Goal: Transaction & Acquisition: Purchase product/service

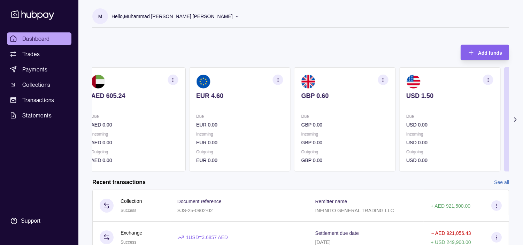
click at [301, 131] on p "Incoming" at bounding box center [344, 134] width 87 height 8
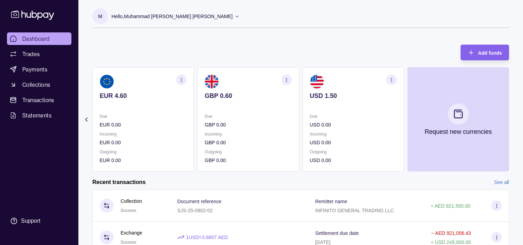
click at [299, 127] on section "GBP 0.60 Due GBP 0.00 Incoming GBP 0.00 Outgoing GBP 0.00" at bounding box center [249, 119] width 102 height 104
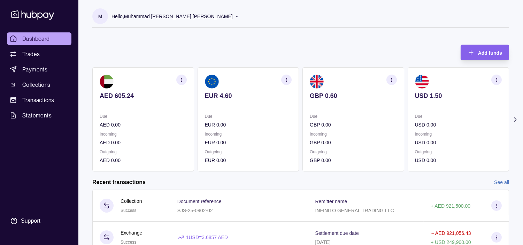
click at [291, 128] on p "EUR 0.00" at bounding box center [248, 125] width 87 height 8
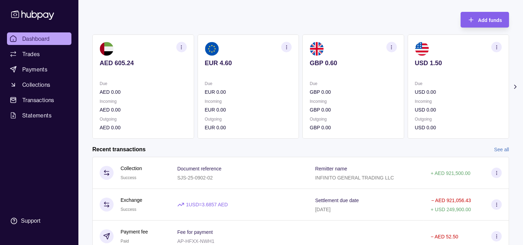
scroll to position [77, 0]
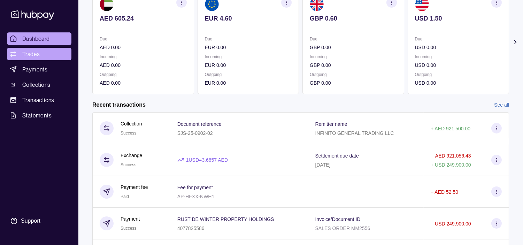
click at [35, 53] on span "Trades" at bounding box center [30, 54] width 17 height 8
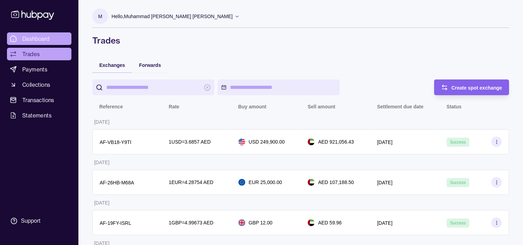
click at [35, 38] on span "Dashboard" at bounding box center [36, 39] width 28 height 8
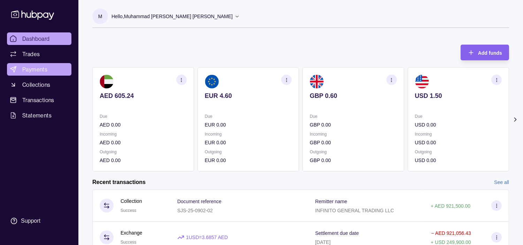
click at [29, 68] on span "Payments" at bounding box center [34, 69] width 25 height 8
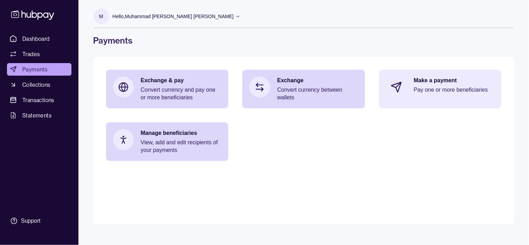
click at [454, 95] on div "Make a payment Pay one or more beneficiaries" at bounding box center [454, 87] width 81 height 21
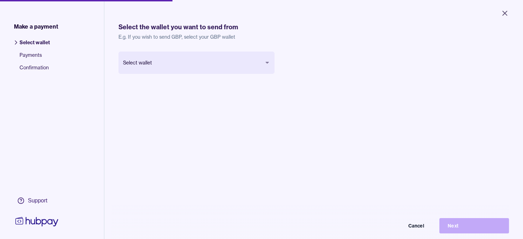
click at [230, 65] on body "Close Make a payment Select wallet Payments Confirmation Support Select the wal…" at bounding box center [261, 119] width 523 height 239
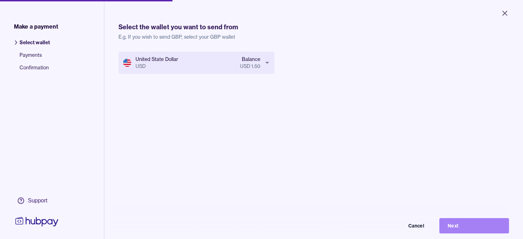
click at [476, 226] on button "Next" at bounding box center [474, 225] width 70 height 15
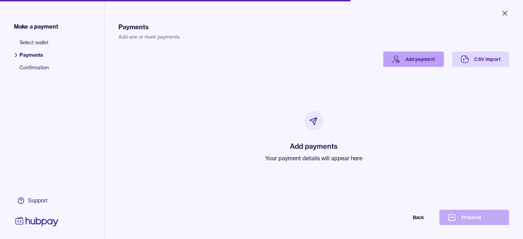
click at [409, 62] on link "Add payment" at bounding box center [413, 59] width 61 height 15
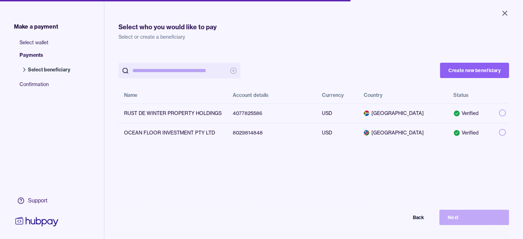
click at [176, 72] on input "search" at bounding box center [179, 71] width 94 height 16
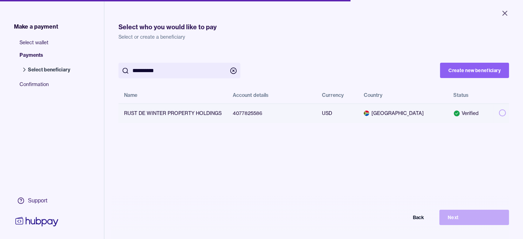
type input "**********"
click at [499, 112] on button "button" at bounding box center [502, 112] width 7 height 7
click at [482, 224] on button "Next" at bounding box center [474, 217] width 70 height 15
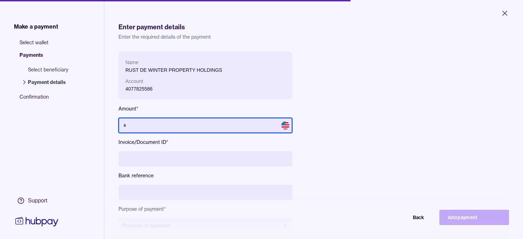
click at [217, 130] on input "text" at bounding box center [205, 125] width 174 height 15
type input "*******"
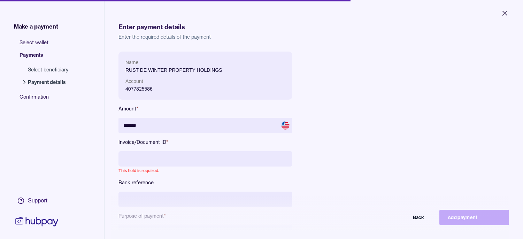
paste input "**********"
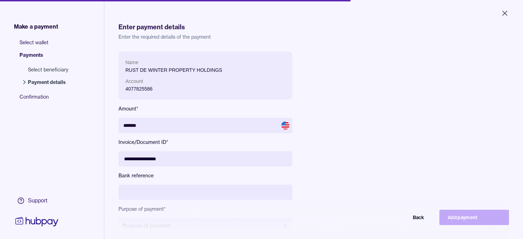
type input "**********"
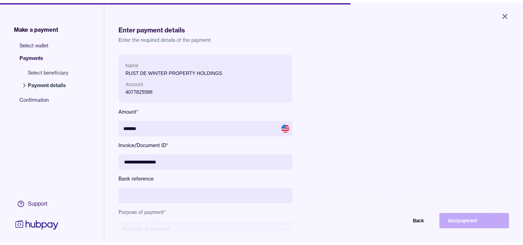
scroll to position [77, 0]
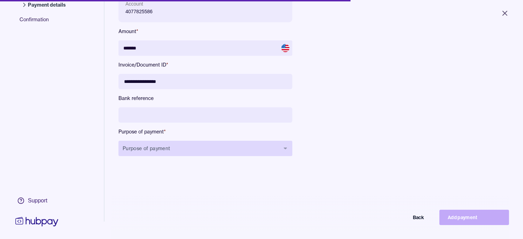
click at [220, 151] on button "Purpose of payment" at bounding box center [205, 148] width 174 height 15
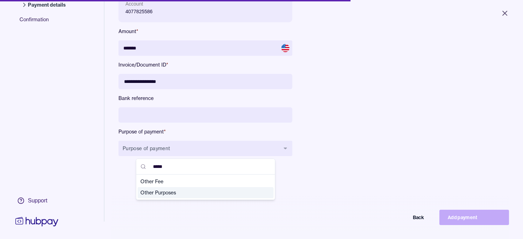
type input "*****"
click at [173, 193] on span "Other Purposes" at bounding box center [201, 192] width 122 height 7
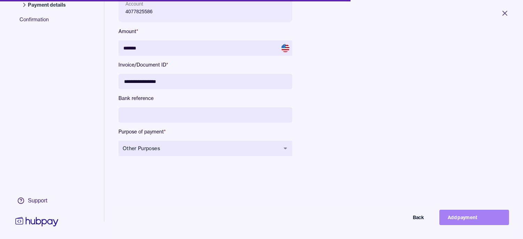
click at [486, 220] on button "Add payment" at bounding box center [474, 217] width 70 height 15
type input "******"
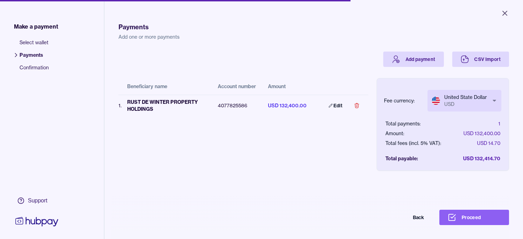
click at [484, 103] on body "Close Make a payment Select wallet Payments Confirmation Support Payments Add o…" at bounding box center [261, 119] width 523 height 239
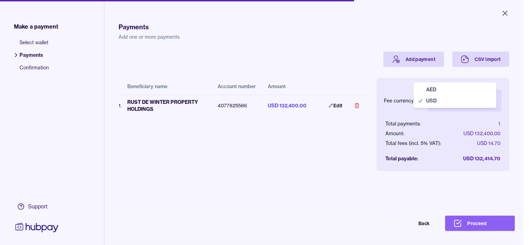
select select "***"
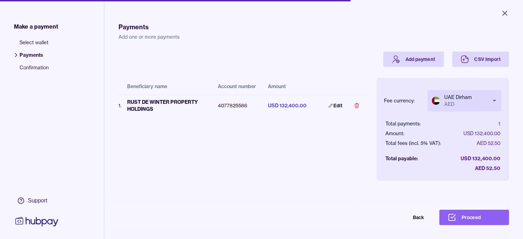
click at [296, 164] on div "Beneficiary name Account number Amount 1 . RUST DE WINTER PROPERTY HOLDINGS 407…" at bounding box center [243, 118] width 250 height 102
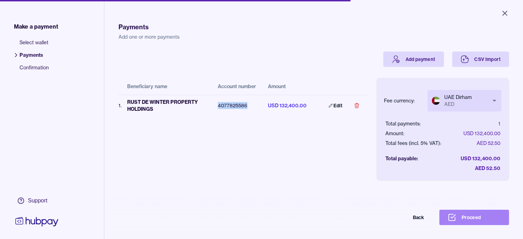
click at [483, 225] on button "Proceed" at bounding box center [474, 217] width 70 height 15
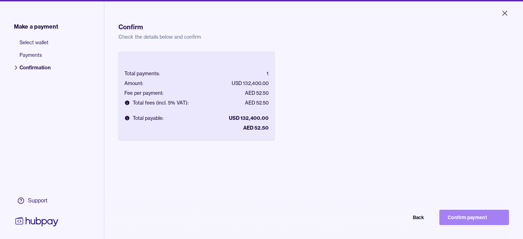
click at [475, 222] on button "Confirm payment" at bounding box center [474, 217] width 70 height 15
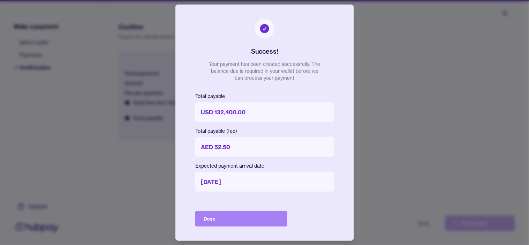
click at [256, 215] on button "Done" at bounding box center [241, 218] width 92 height 15
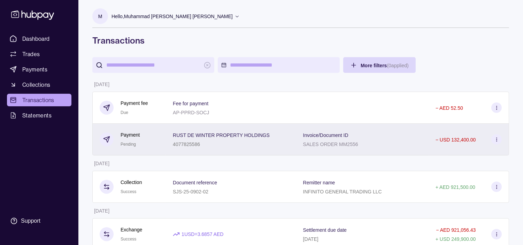
click at [142, 139] on div "Payment Pending" at bounding box center [129, 139] width 59 height 17
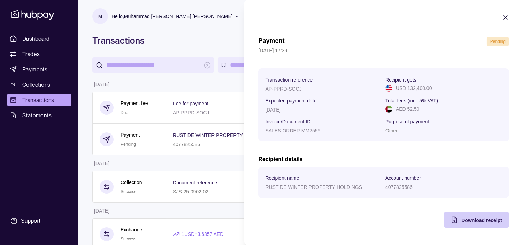
click at [471, 221] on span "Download receipt" at bounding box center [481, 220] width 41 height 6
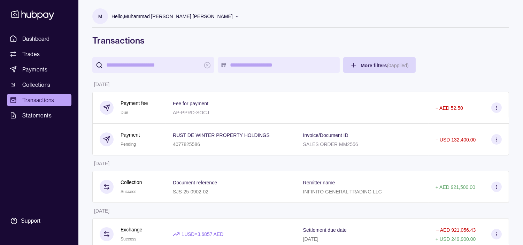
click at [186, 14] on p "Hello, Muhammad [PERSON_NAME] [PERSON_NAME]" at bounding box center [172, 17] width 121 height 8
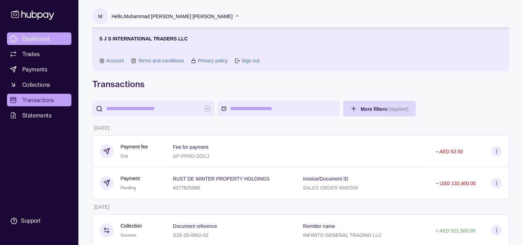
click at [40, 37] on span "Dashboard" at bounding box center [36, 39] width 28 height 8
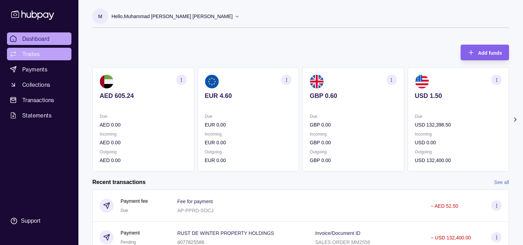
click at [40, 57] on link "Trades" at bounding box center [39, 54] width 64 height 13
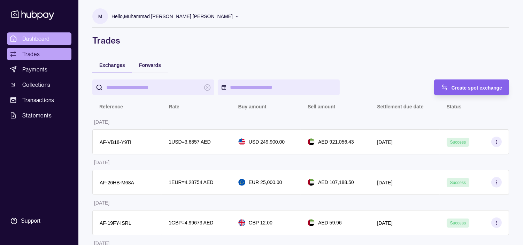
click at [40, 35] on span "Dashboard" at bounding box center [36, 39] width 28 height 8
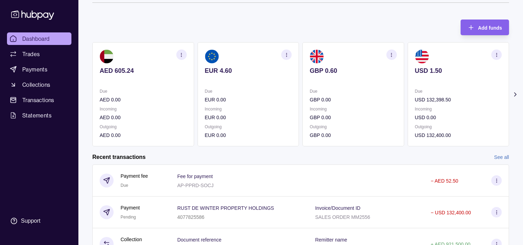
scroll to position [39, 0]
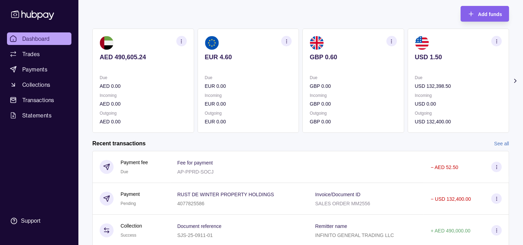
click at [42, 40] on span "Dashboard" at bounding box center [36, 39] width 28 height 8
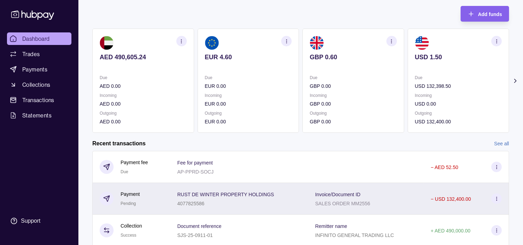
click at [159, 192] on div "Payment Pending" at bounding box center [132, 198] width 64 height 17
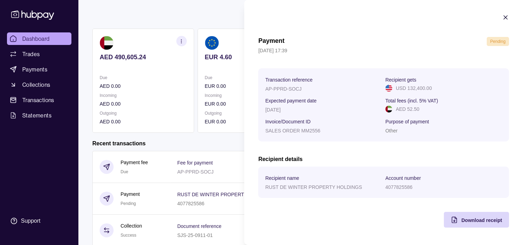
click at [311, 131] on p "SALES ORDER MM2556" at bounding box center [292, 131] width 55 height 6
copy p "MM2556"
click at [184, 17] on html "Dashboard Trades Payments Collections Transactions Statements Support M Hello, …" at bounding box center [261, 146] width 523 height 371
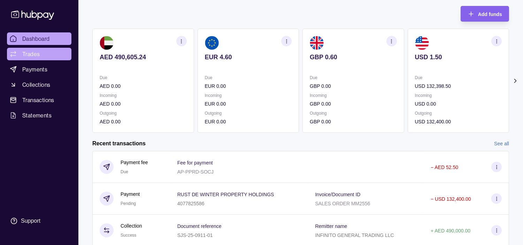
click at [42, 55] on link "Trades" at bounding box center [39, 54] width 64 height 13
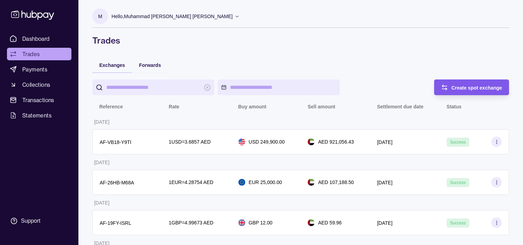
click at [454, 92] on div "Create spot exchange" at bounding box center [467, 87] width 72 height 16
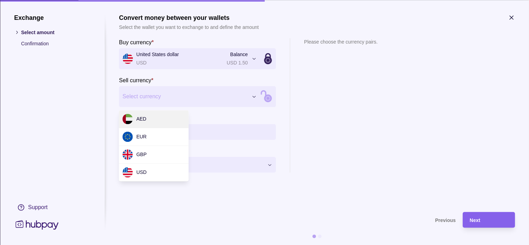
drag, startPoint x: 155, startPoint y: 114, endPoint x: 155, endPoint y: 123, distance: 9.4
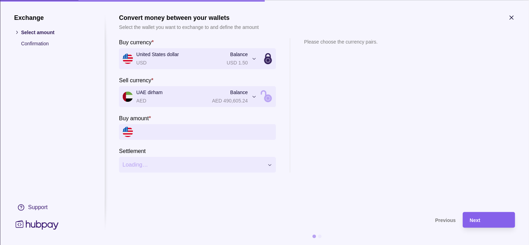
click at [161, 130] on input "Buy amount *" at bounding box center [204, 132] width 136 height 16
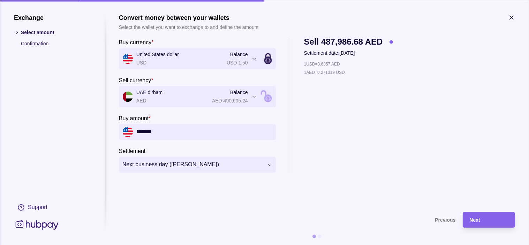
type input "*******"
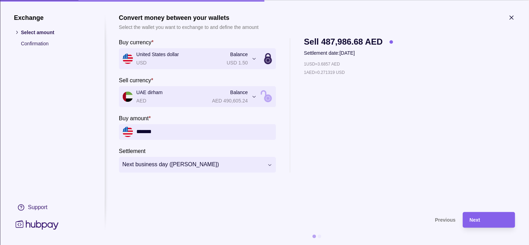
click at [510, 18] on icon "button" at bounding box center [510, 17] width 3 height 3
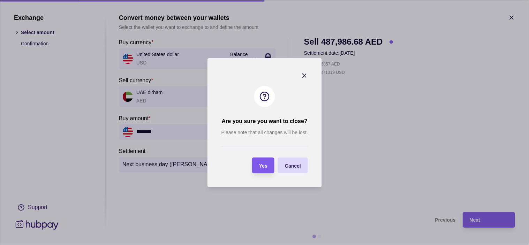
click at [268, 169] on section "Yes" at bounding box center [263, 166] width 22 height 16
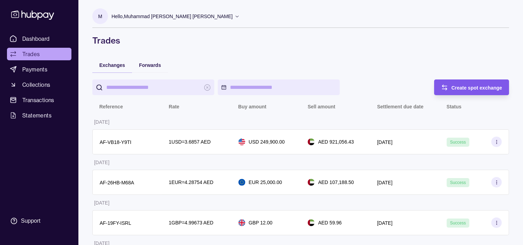
click at [467, 85] on span "Create spot exchange" at bounding box center [477, 88] width 51 height 6
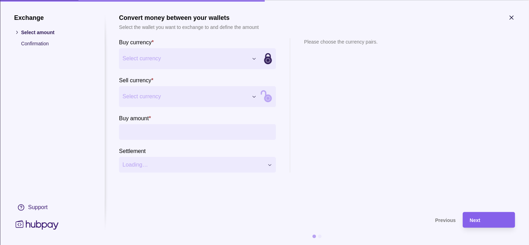
click at [512, 18] on icon "button" at bounding box center [510, 17] width 3 height 3
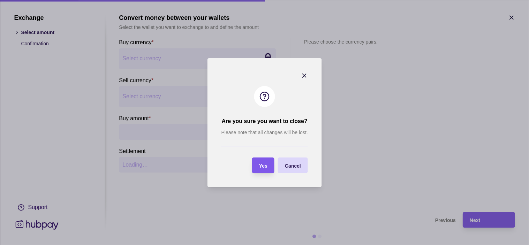
click at [270, 163] on section "Yes" at bounding box center [263, 166] width 22 height 16
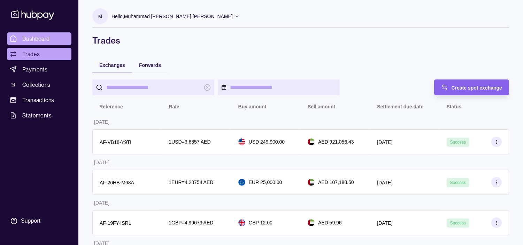
click at [39, 37] on span "Dashboard" at bounding box center [36, 39] width 28 height 8
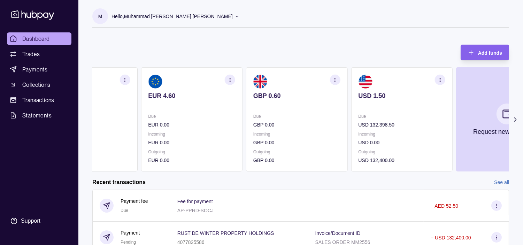
click at [382, 107] on section "USD 1.50 Due USD 132,398.50 Incoming USD 0.00 Outgoing USD 132,400.00" at bounding box center [401, 119] width 101 height 104
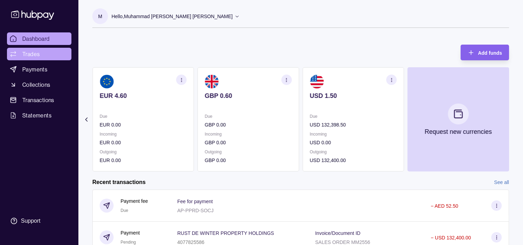
click at [30, 57] on span "Trades" at bounding box center [30, 54] width 17 height 8
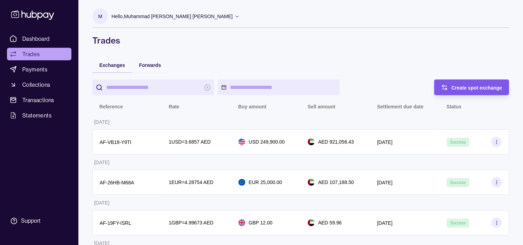
click at [479, 91] on div "Create spot exchange" at bounding box center [477, 87] width 51 height 8
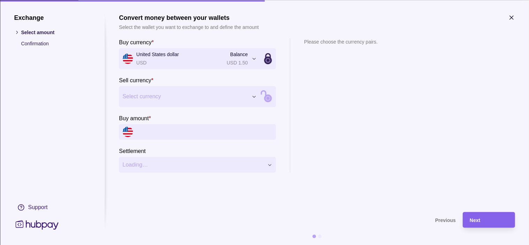
click at [163, 130] on input "Buy amount *" at bounding box center [204, 132] width 136 height 16
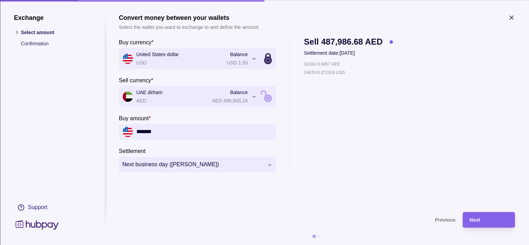
type input "*******"
click at [491, 219] on div "Next" at bounding box center [488, 220] width 38 height 8
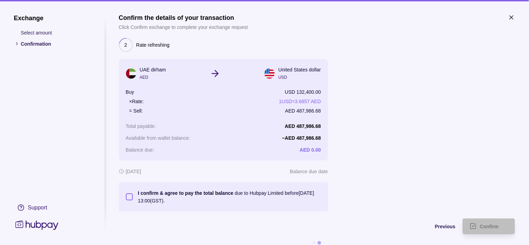
click at [130, 200] on button "I confirm & agree to pay the total balance due to Hubpay Limited before [DATE] …" at bounding box center [129, 196] width 7 height 7
click at [475, 224] on icon "submit" at bounding box center [472, 226] width 7 height 7
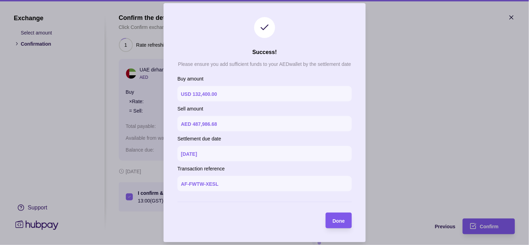
click at [336, 224] on div "Done" at bounding box center [338, 220] width 12 height 8
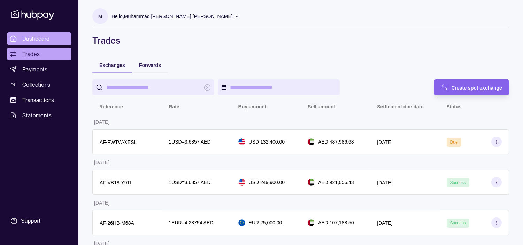
click at [51, 38] on link "Dashboard" at bounding box center [39, 38] width 64 height 13
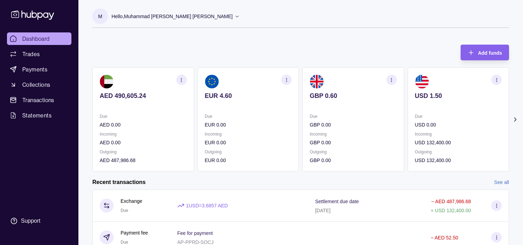
click at [420, 121] on p "USD 0.00" at bounding box center [458, 125] width 87 height 8
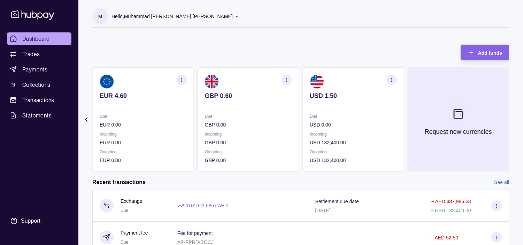
drag, startPoint x: 436, startPoint y: 123, endPoint x: 426, endPoint y: 122, distance: 10.2
click at [426, 122] on button "Request new currencies" at bounding box center [459, 119] width 102 height 104
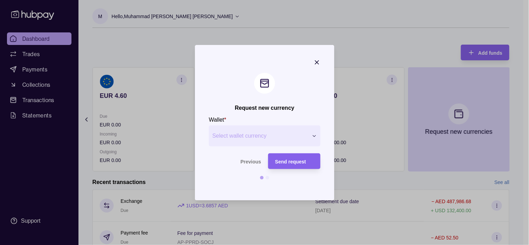
click at [317, 58] on section "Request new currency Wallet * Select wallet currency *** *** *** *** *** *** **…" at bounding box center [264, 122] width 139 height 155
click at [316, 62] on icon "button" at bounding box center [316, 62] width 3 height 3
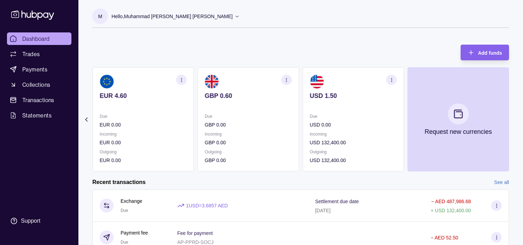
click at [372, 131] on p "Incoming" at bounding box center [353, 134] width 87 height 8
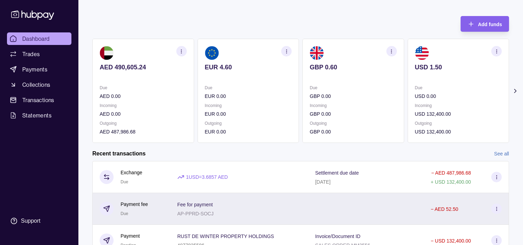
scroll to position [77, 0]
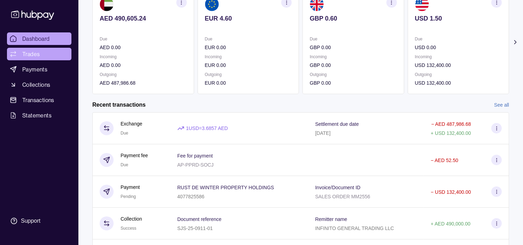
click at [37, 55] on span "Trades" at bounding box center [30, 54] width 17 height 8
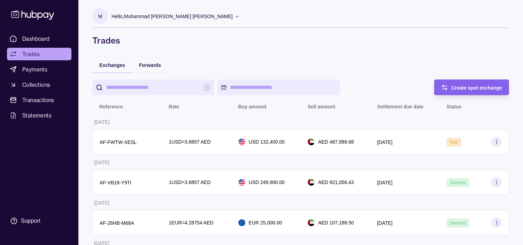
click at [182, 19] on p "Hello, Muhammad [PERSON_NAME] [PERSON_NAME]" at bounding box center [172, 17] width 121 height 8
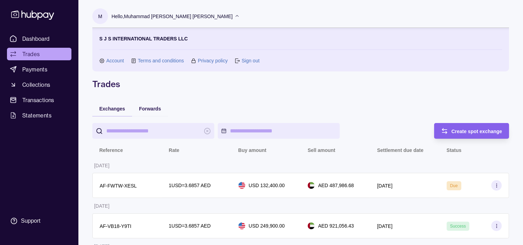
click at [246, 58] on link "Sign out" at bounding box center [251, 61] width 18 height 8
